Goal: Task Accomplishment & Management: Complete application form

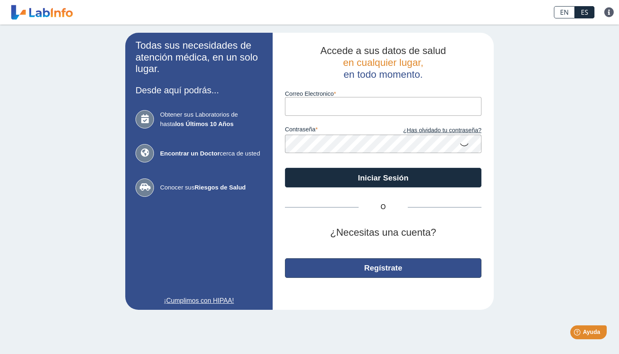
click at [387, 266] on button "Regístrate" at bounding box center [383, 269] width 197 height 20
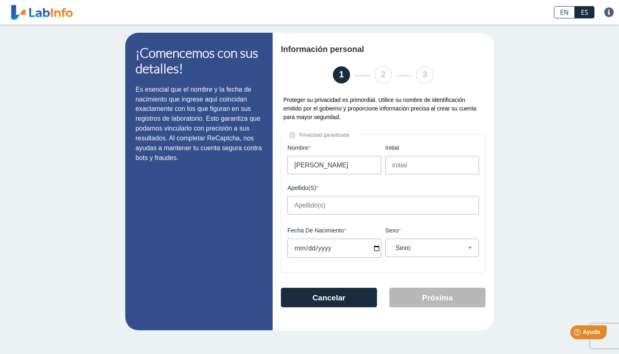
type input "Nereida"
click at [399, 167] on input "initial" at bounding box center [433, 165] width 94 height 18
type input "Soto Ruiz"
click at [326, 243] on input "Fecha de Nacimiento" at bounding box center [335, 248] width 94 height 19
type input "2025-09-04"
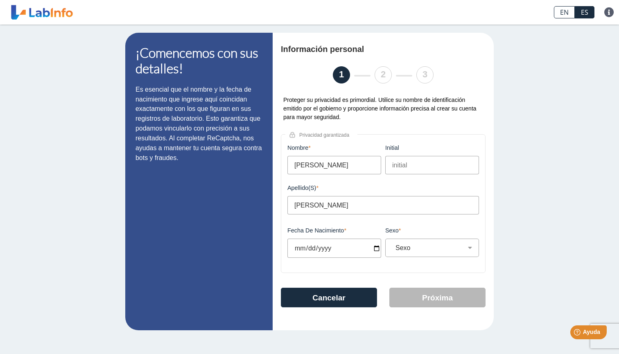
select select
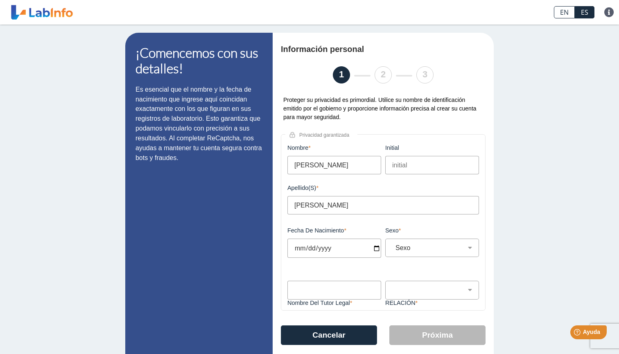
click at [301, 248] on input "2025-09-04" at bounding box center [335, 248] width 94 height 19
click at [309, 249] on input "2025-08-04" at bounding box center [335, 248] width 94 height 19
click at [321, 247] on input "2025-08-23" at bounding box center [335, 248] width 94 height 19
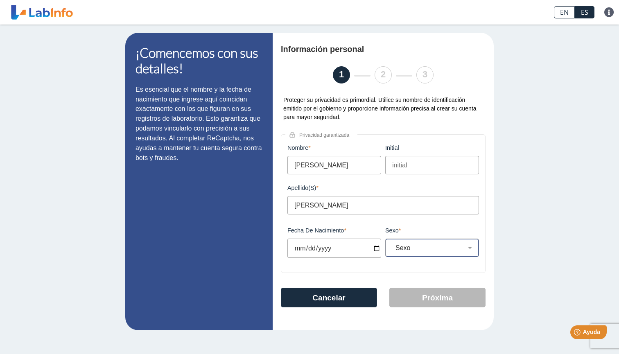
type input "[DATE]"
click at [420, 252] on div "Sexo Masculino Femenino" at bounding box center [433, 248] width 94 height 18
select select "F"
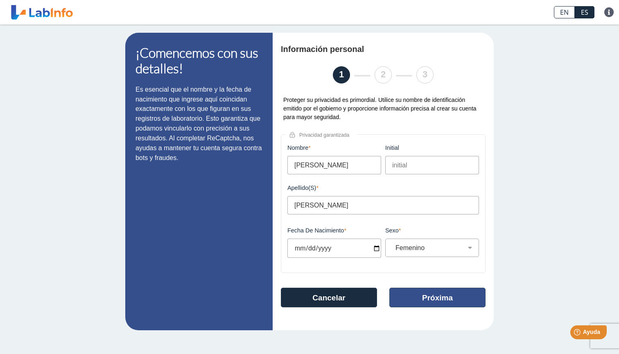
click at [443, 302] on button "Próxima" at bounding box center [438, 298] width 96 height 20
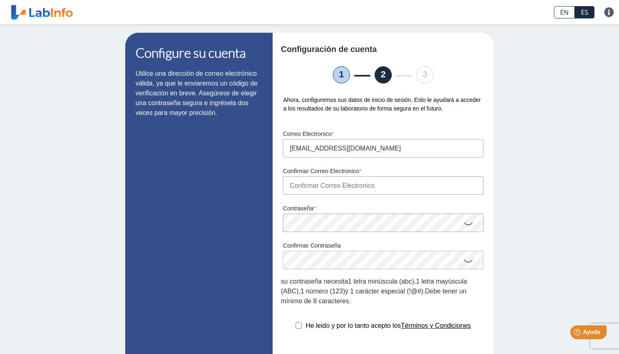
type input "neresotoruiz@yahoo.com"
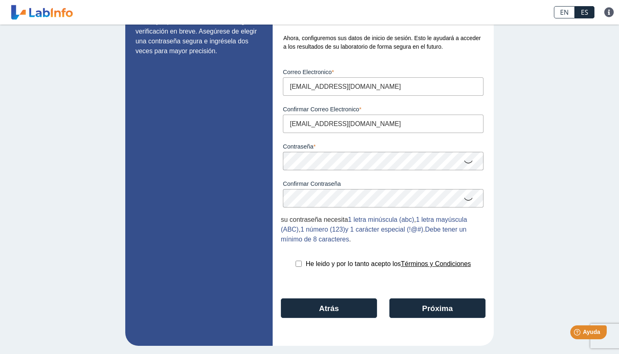
scroll to position [62, 0]
click at [297, 262] on input "checkbox" at bounding box center [299, 264] width 6 height 6
checkbox input "true"
click at [446, 311] on button "Próxima" at bounding box center [438, 309] width 96 height 20
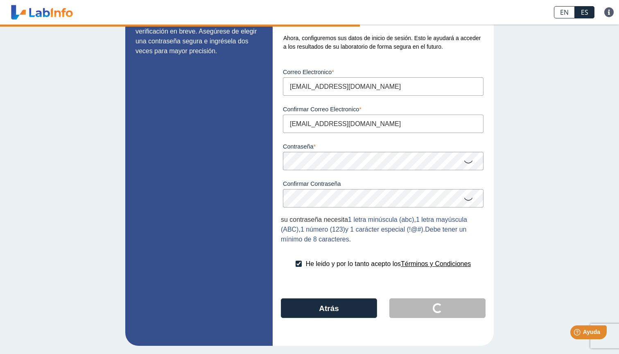
scroll to position [0, 0]
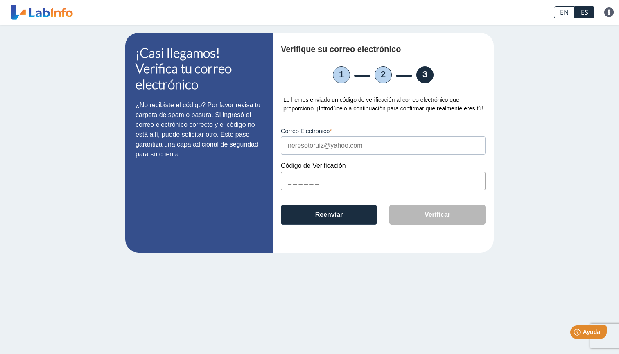
click at [306, 191] on input "text" at bounding box center [383, 181] width 205 height 18
click at [328, 191] on input "text" at bounding box center [383, 181] width 205 height 18
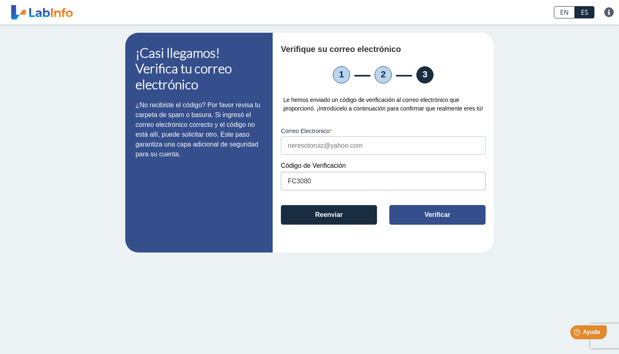
type input "FC3080"
click at [416, 225] on button "Verificar" at bounding box center [438, 215] width 96 height 20
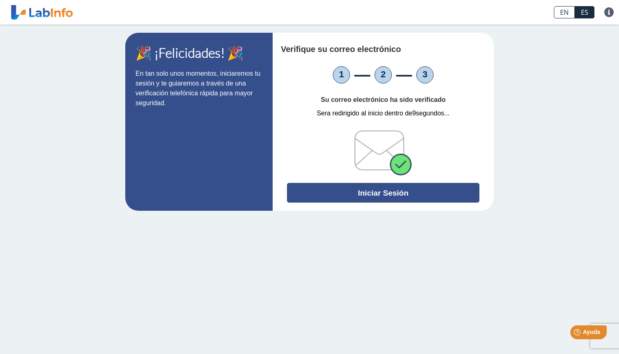
click at [406, 194] on button "Iniciar Sesión" at bounding box center [383, 193] width 193 height 20
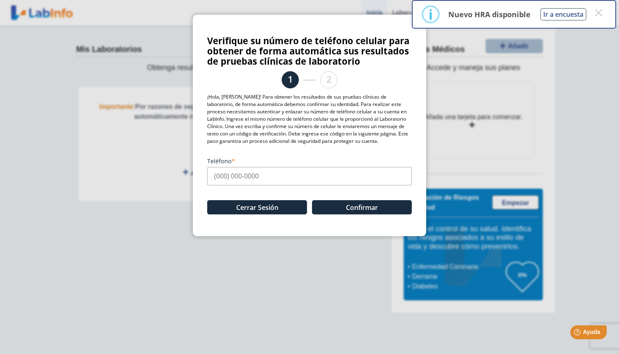
click at [236, 182] on input "Teléfono" at bounding box center [309, 176] width 205 height 18
type input "(787) 515-7656"
click at [329, 204] on button "Confirmar" at bounding box center [362, 207] width 100 height 14
click at [602, 14] on button "×" at bounding box center [599, 12] width 15 height 15
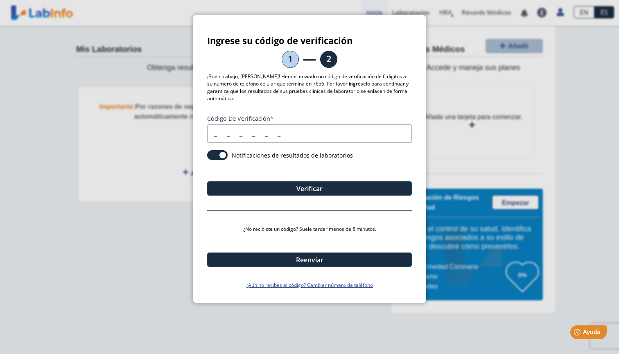
click at [213, 135] on input "Código de verificación" at bounding box center [309, 134] width 205 height 18
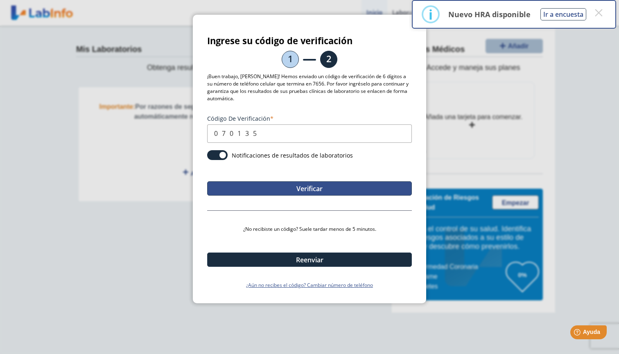
type input "070135"
click at [275, 194] on button "Verificar" at bounding box center [309, 189] width 205 height 14
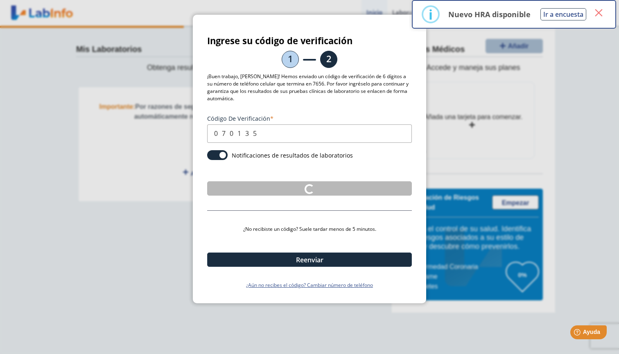
click at [600, 14] on button "×" at bounding box center [599, 12] width 15 height 15
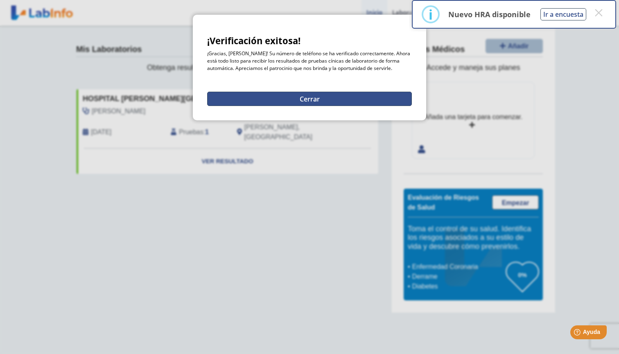
click at [343, 101] on button "Cerrar" at bounding box center [309, 99] width 205 height 14
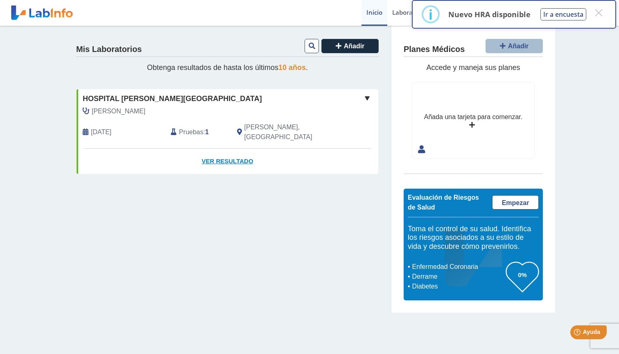
click at [232, 149] on link "Ver Resultado" at bounding box center [228, 162] width 302 height 26
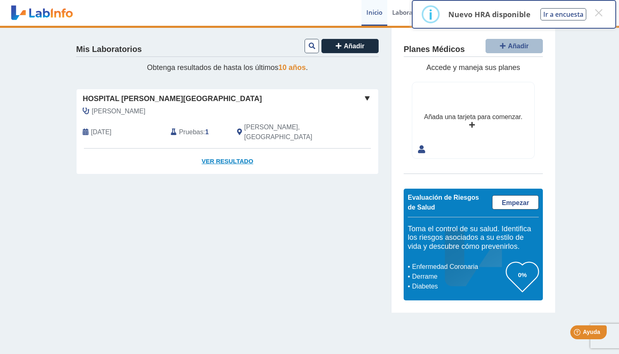
click at [228, 149] on link "Ver Resultado" at bounding box center [228, 162] width 302 height 26
click at [365, 95] on span at bounding box center [368, 98] width 10 height 10
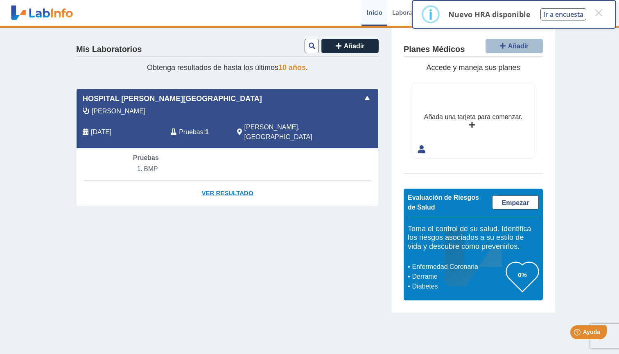
click at [221, 183] on link "Ver Resultado" at bounding box center [228, 194] width 302 height 26
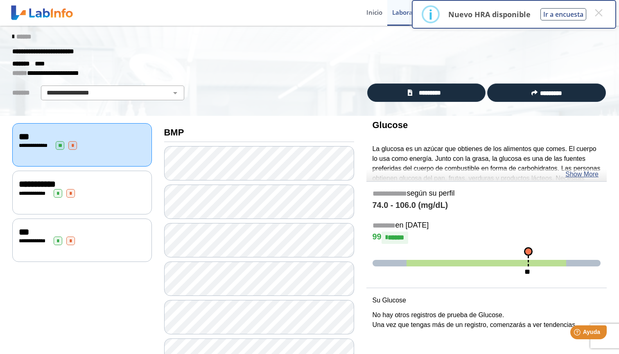
scroll to position [2, 0]
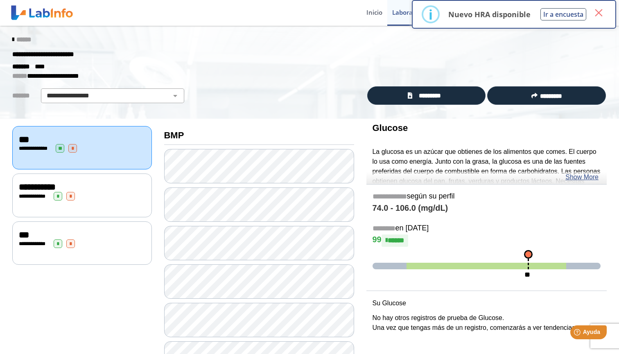
click at [602, 10] on button "×" at bounding box center [599, 12] width 15 height 15
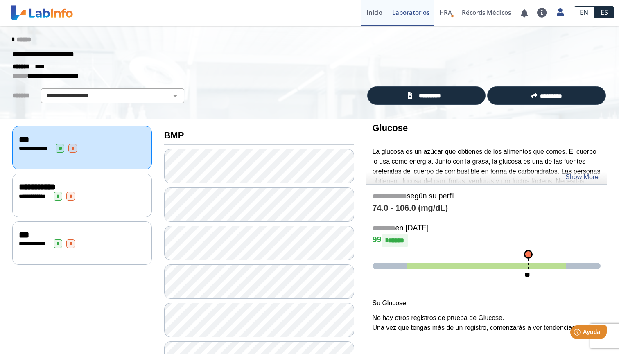
click at [371, 8] on link "Inicio" at bounding box center [375, 13] width 26 height 26
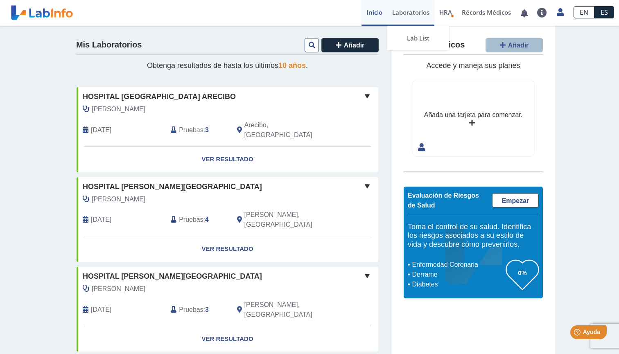
click at [410, 11] on link "Laboratorios" at bounding box center [411, 13] width 47 height 26
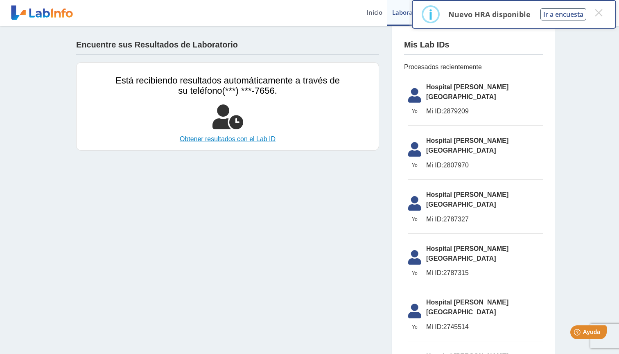
click at [206, 139] on link "Obtener resultados con el Lab ID" at bounding box center [228, 139] width 225 height 10
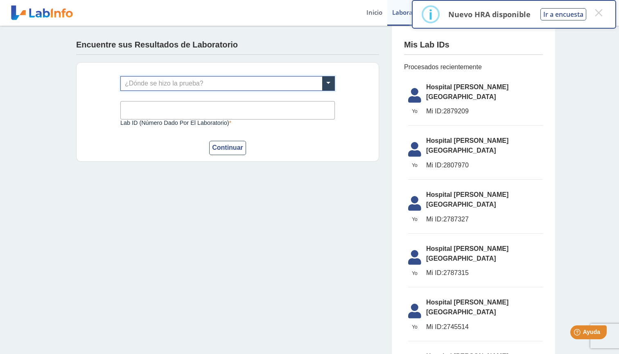
click at [200, 85] on input "text" at bounding box center [228, 84] width 214 height 14
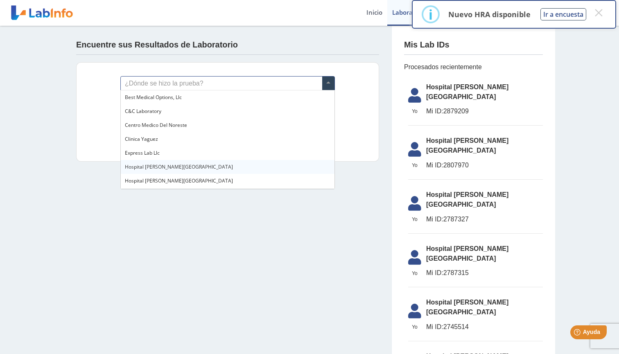
click at [178, 171] on div "Hospital [PERSON_NAME][GEOGRAPHIC_DATA]" at bounding box center [228, 167] width 214 height 14
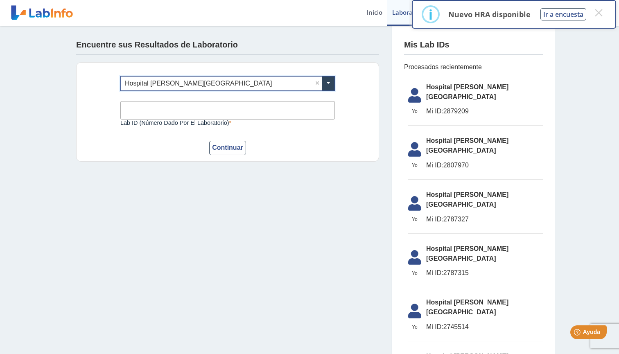
click at [175, 108] on input "Lab ID (número dado por el laboratorio)" at bounding box center [227, 110] width 215 height 18
click at [599, 15] on button "×" at bounding box center [599, 12] width 15 height 15
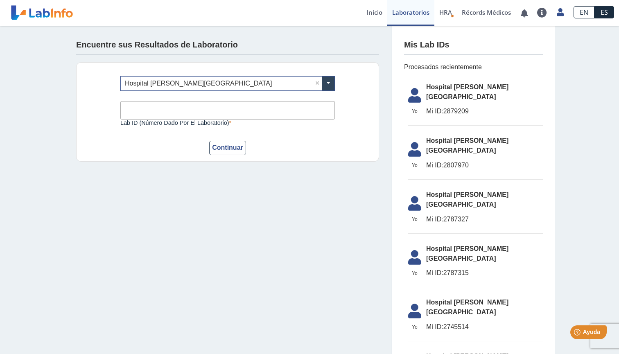
click at [225, 114] on input "Lab ID (número dado por el laboratorio)" at bounding box center [227, 110] width 215 height 18
click at [234, 150] on button "Continuar" at bounding box center [227, 148] width 37 height 14
click at [209, 108] on input "Lab ID (número dado por el laboratorio)" at bounding box center [227, 110] width 215 height 18
click at [441, 14] on span "HRA" at bounding box center [446, 12] width 13 height 8
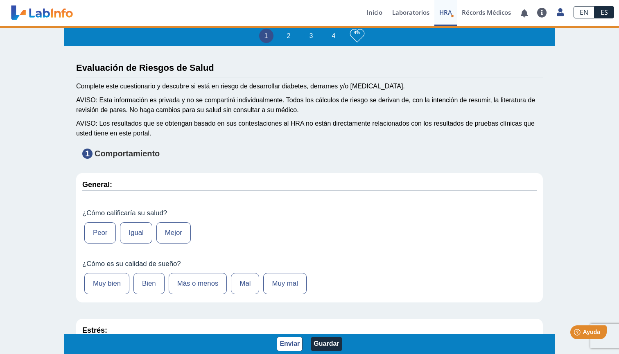
type input "[PERSON_NAME]"
type input "[DATE]"
select select
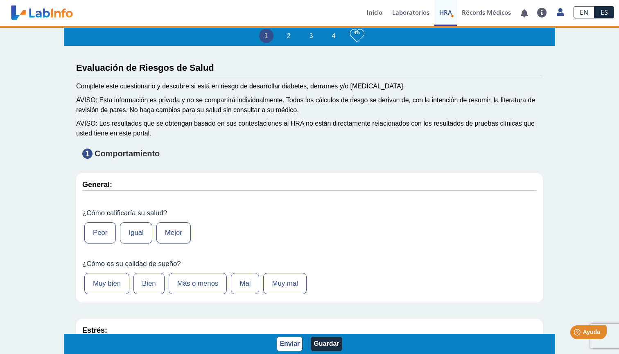
select select
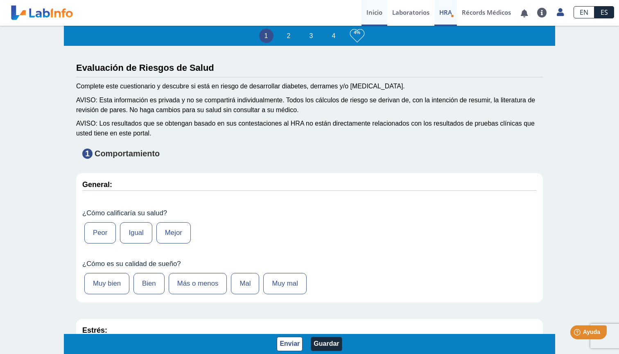
click at [372, 15] on link "Inicio" at bounding box center [375, 13] width 26 height 26
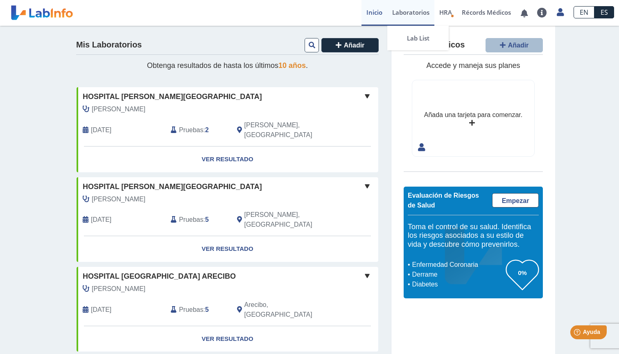
click at [407, 18] on link "Laboratorios" at bounding box center [411, 13] width 47 height 26
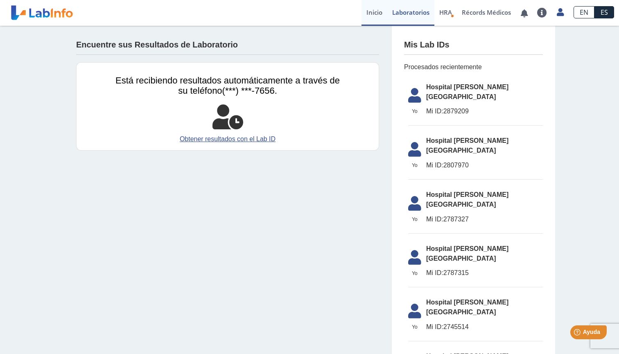
click at [381, 16] on link "Inicio" at bounding box center [375, 13] width 26 height 26
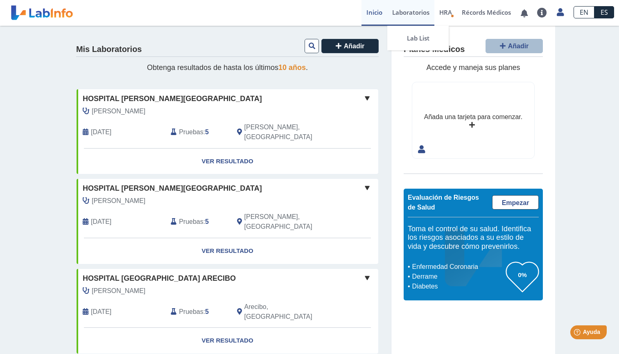
click at [422, 17] on link "Laboratorios" at bounding box center [411, 13] width 47 height 26
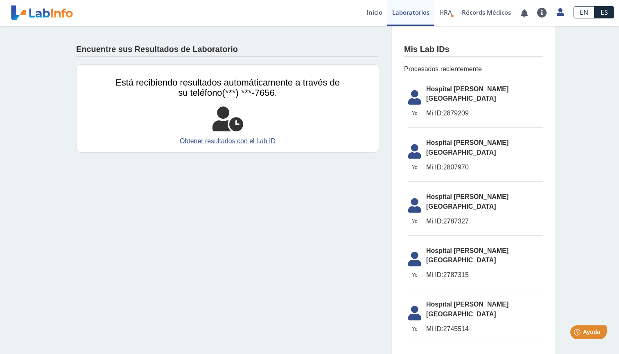
click at [466, 84] on li "[GEOGRAPHIC_DATA] [PERSON_NAME][GEOGRAPHIC_DATA] ID: 2879209" at bounding box center [475, 104] width 135 height 48
drag, startPoint x: 470, startPoint y: 106, endPoint x: 445, endPoint y: 104, distance: 25.5
click at [445, 109] on span "Mi ID: 2879209" at bounding box center [485, 114] width 117 height 10
copy span "2879209"
click at [370, 10] on link "Inicio" at bounding box center [375, 13] width 26 height 26
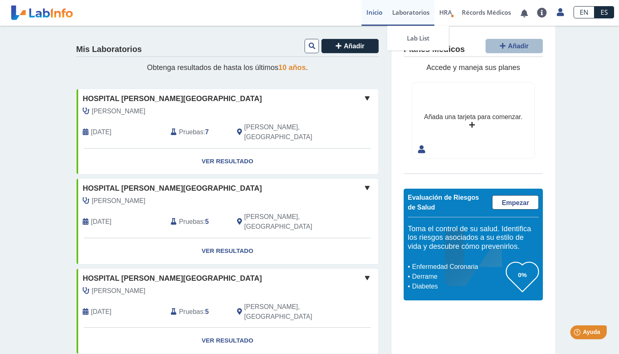
click at [403, 21] on link "Laboratorios" at bounding box center [411, 13] width 47 height 26
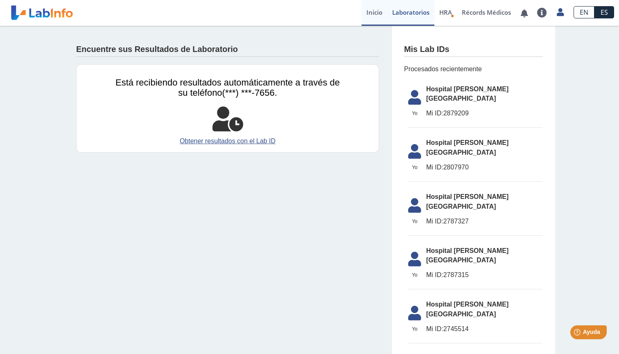
click at [379, 16] on link "Inicio" at bounding box center [375, 13] width 26 height 26
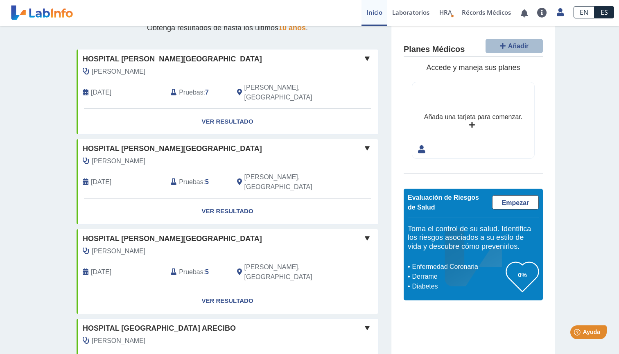
scroll to position [41, 0]
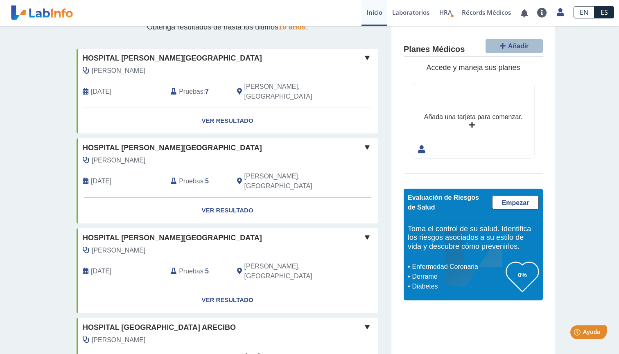
click at [368, 143] on span at bounding box center [368, 148] width 10 height 10
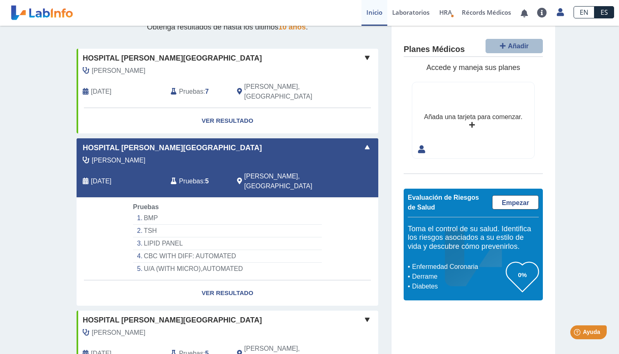
click at [369, 143] on span at bounding box center [368, 148] width 10 height 10
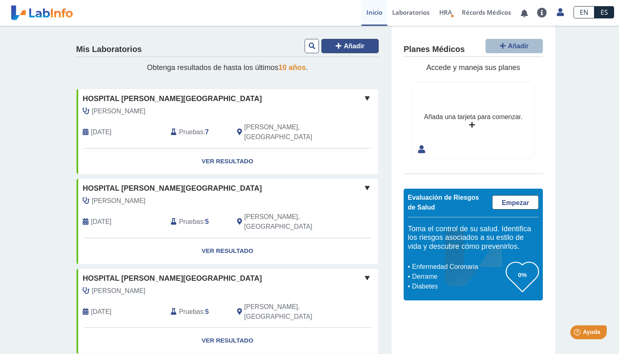
scroll to position [0, 0]
click at [412, 15] on link "Laboratorios" at bounding box center [411, 13] width 47 height 26
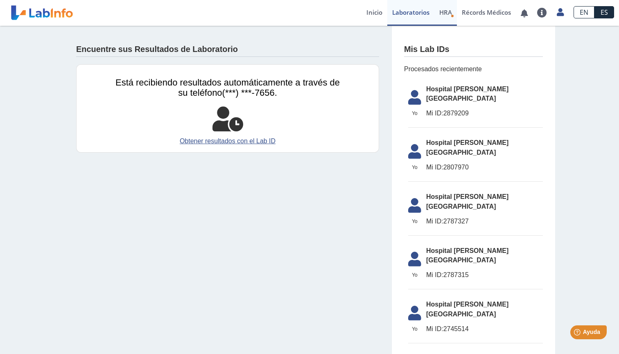
click at [438, 17] on link "HRA Evaluación de Riesgos de Salud" at bounding box center [446, 13] width 23 height 26
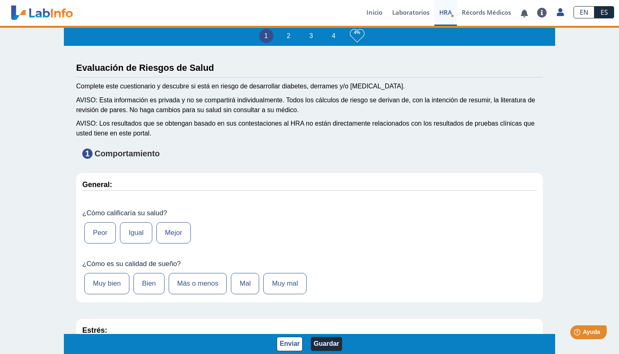
type input "[PERSON_NAME]"
type input "[DATE]"
select select
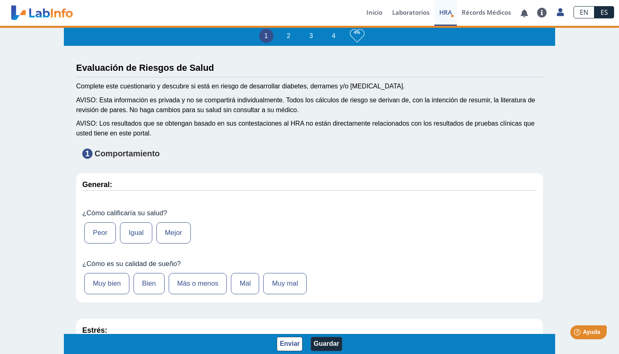
select select
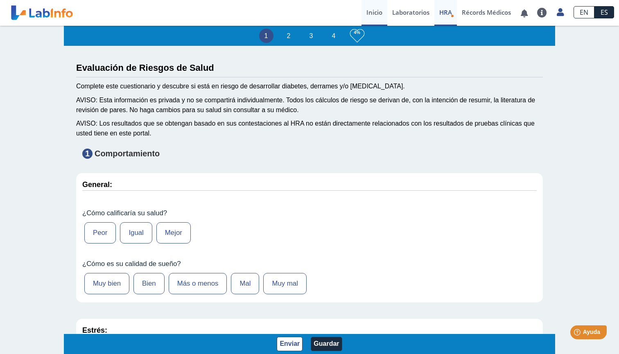
click at [381, 16] on link "Inicio" at bounding box center [375, 13] width 26 height 26
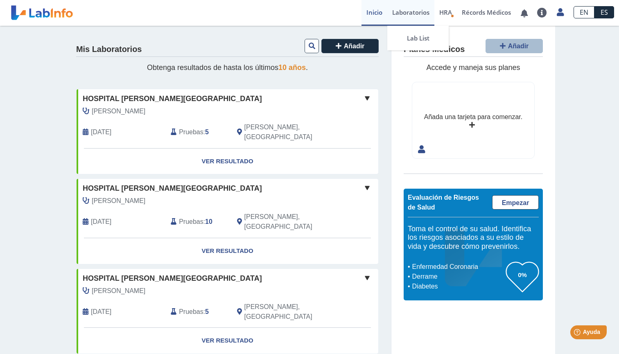
click at [429, 16] on link "Laboratorios" at bounding box center [411, 13] width 47 height 26
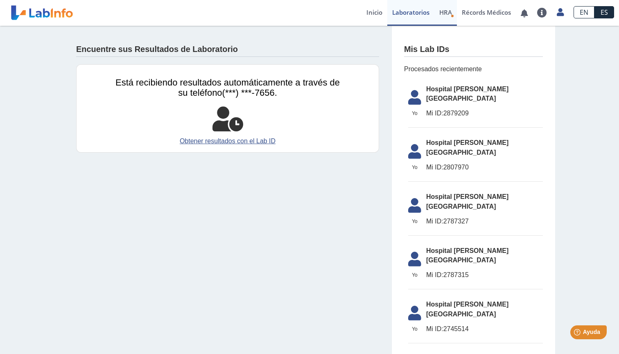
click at [447, 14] on span "HRA" at bounding box center [446, 12] width 13 height 8
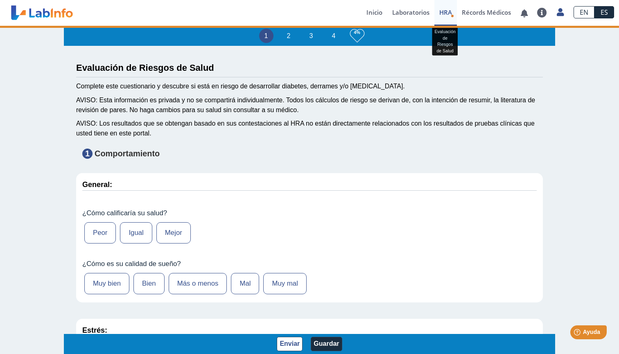
type input "[PERSON_NAME]"
type input "[DATE]"
select select
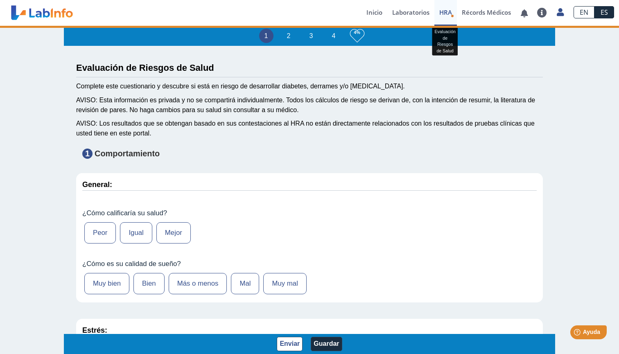
select select
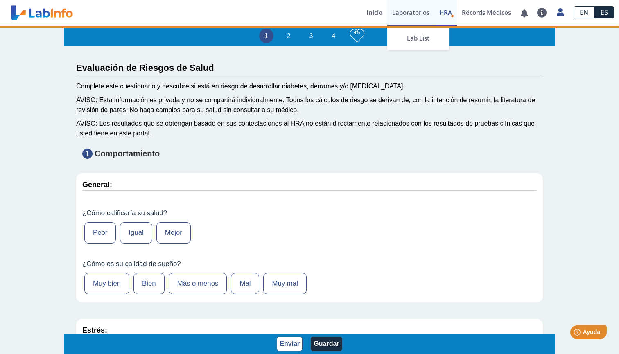
click at [408, 10] on link "Laboratorios" at bounding box center [411, 13] width 47 height 26
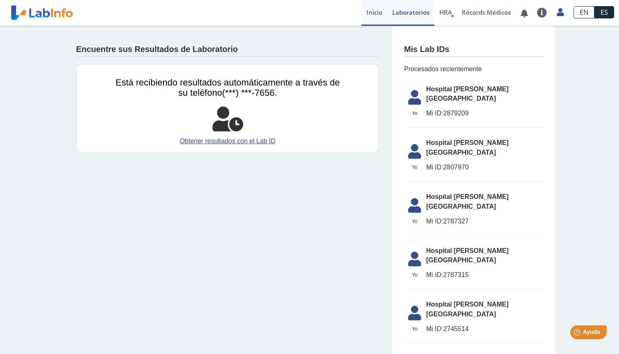
click at [372, 15] on link "Inicio" at bounding box center [375, 13] width 26 height 26
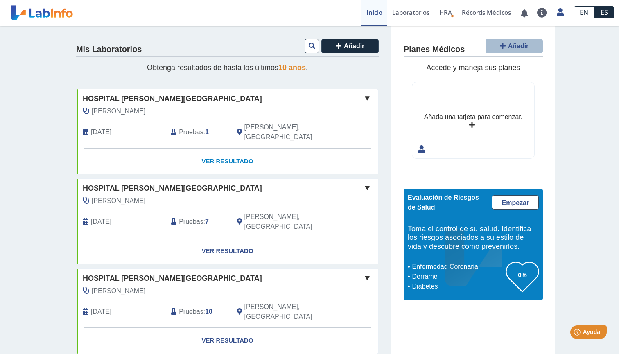
click at [233, 151] on link "Ver Resultado" at bounding box center [228, 162] width 302 height 26
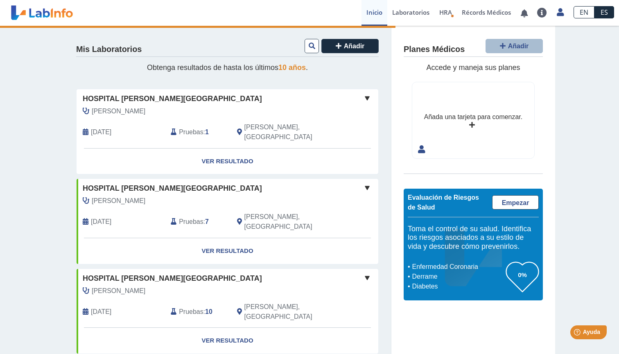
click at [367, 98] on span at bounding box center [368, 98] width 10 height 10
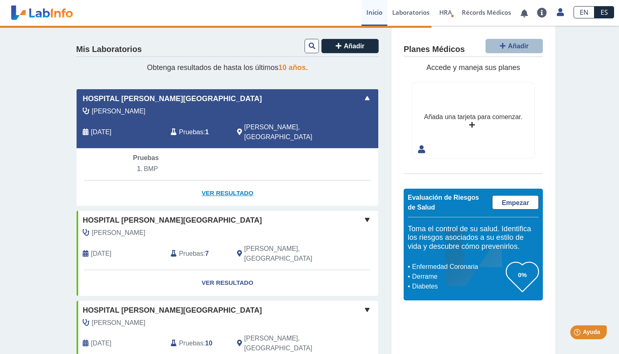
click at [225, 183] on link "Ver Resultado" at bounding box center [228, 194] width 302 height 26
click at [217, 129] on div "Pruebas : 1" at bounding box center [198, 133] width 66 height 20
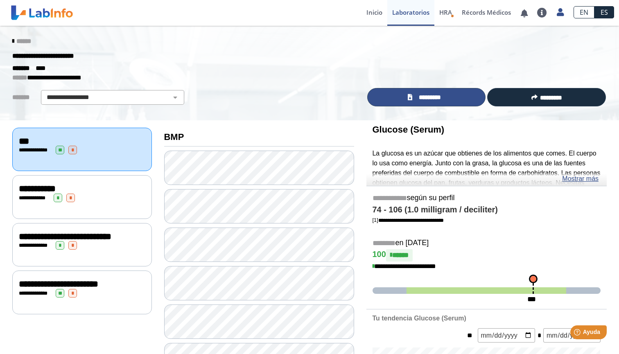
click at [435, 96] on span "*********" at bounding box center [430, 97] width 30 height 9
click at [418, 98] on span "*********" at bounding box center [430, 97] width 30 height 9
